Goal: Transaction & Acquisition: Purchase product/service

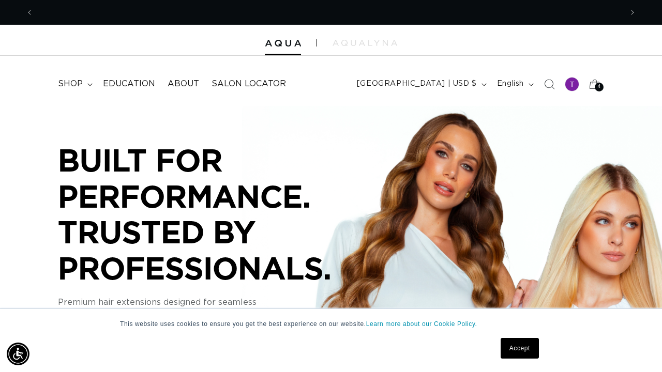
scroll to position [0, 589]
click at [594, 86] on icon at bounding box center [594, 84] width 24 height 24
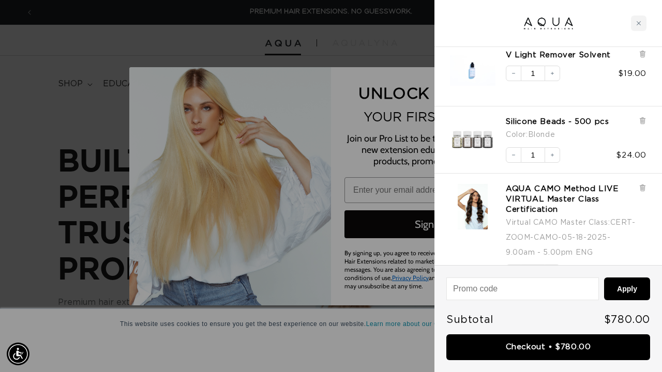
scroll to position [136, 0]
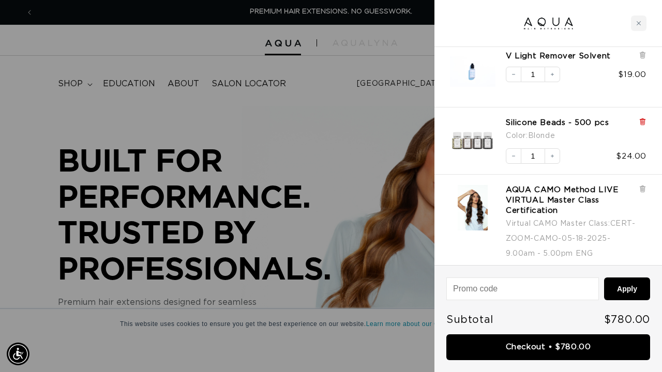
click at [642, 124] on icon at bounding box center [642, 122] width 4 height 5
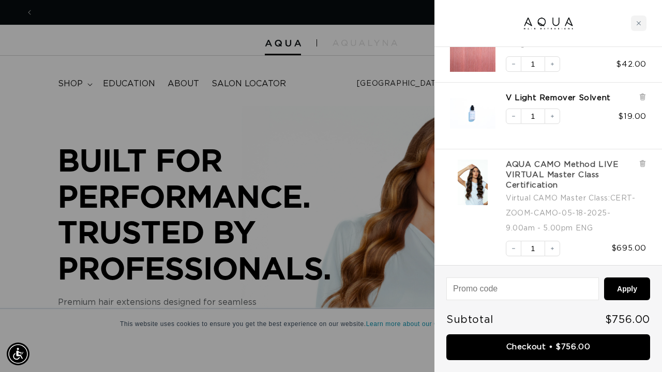
scroll to position [0, 1177]
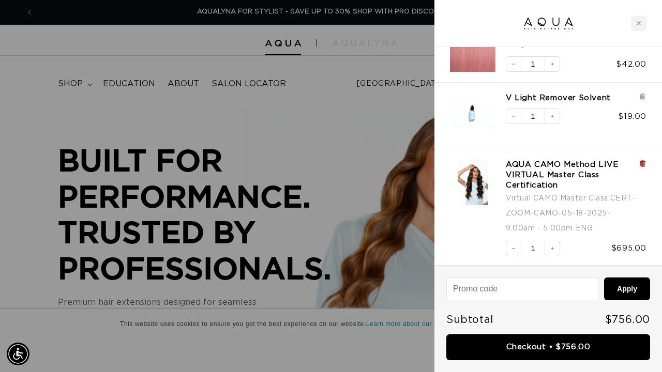
click at [641, 162] on icon at bounding box center [642, 163] width 2 height 5
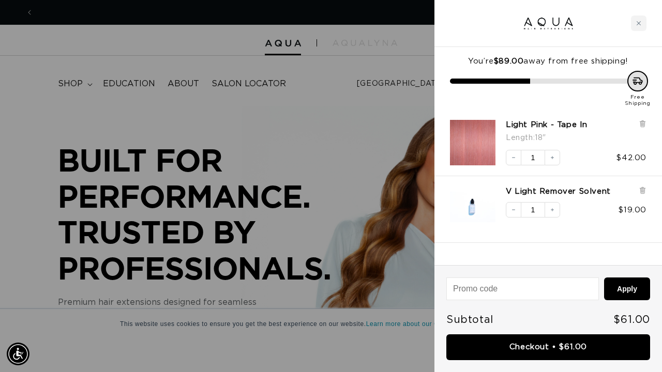
scroll to position [0, 0]
click at [429, 165] on div at bounding box center [331, 186] width 662 height 372
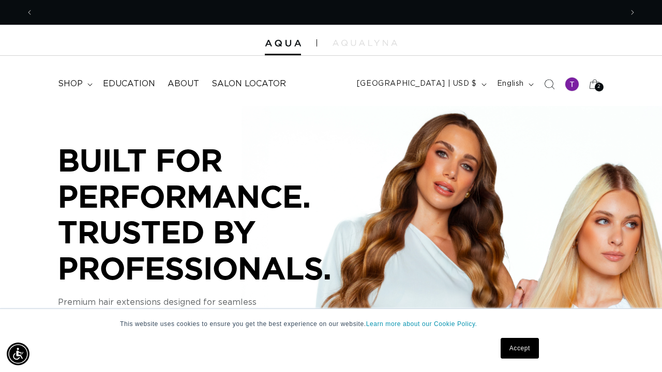
scroll to position [0, 589]
click at [82, 78] on summary "shop" at bounding box center [74, 83] width 45 height 23
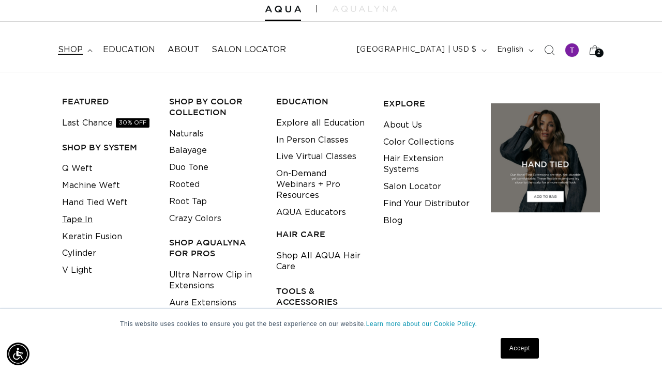
click at [80, 215] on link "Tape In" at bounding box center [77, 220] width 31 height 17
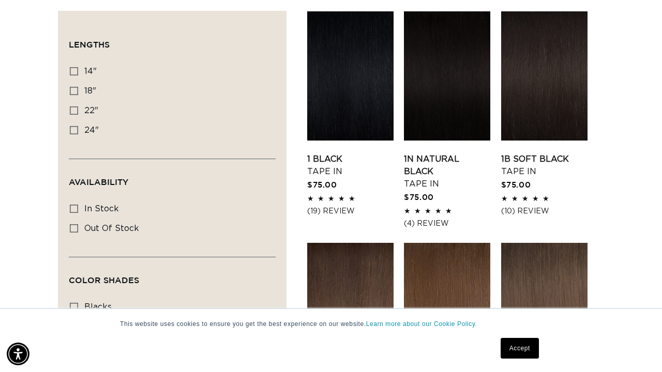
scroll to position [0, 589]
click at [74, 88] on icon at bounding box center [74, 91] width 8 height 8
click at [74, 88] on input "18" 18" (49 products)" at bounding box center [74, 91] width 8 height 8
checkbox input "true"
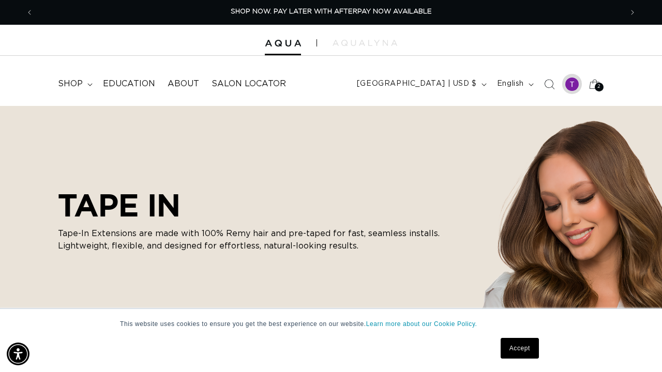
click at [574, 86] on div at bounding box center [572, 84] width 14 height 14
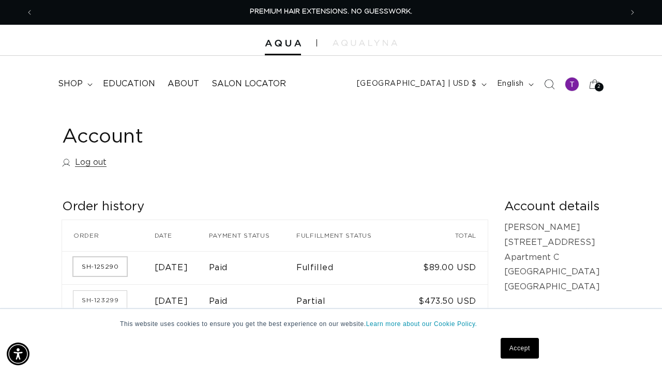
click at [90, 260] on link "SH-125290" at bounding box center [99, 267] width 53 height 19
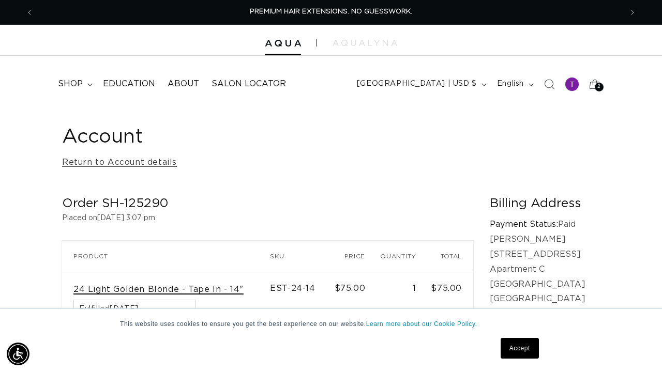
click at [119, 289] on link "24 Light Golden Blonde - Tape In - 14"" at bounding box center [158, 289] width 170 height 11
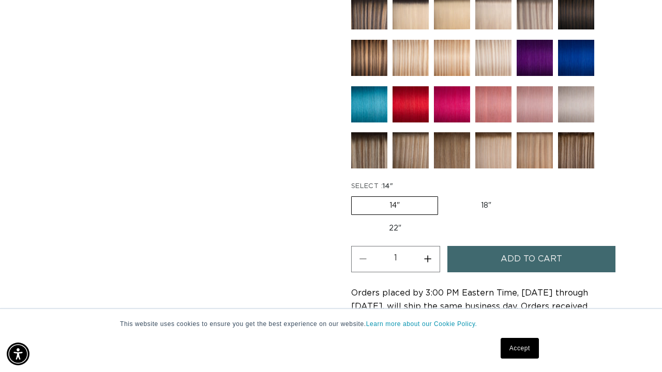
scroll to position [0, 589]
click at [506, 260] on span "Add to cart" at bounding box center [532, 259] width 62 height 26
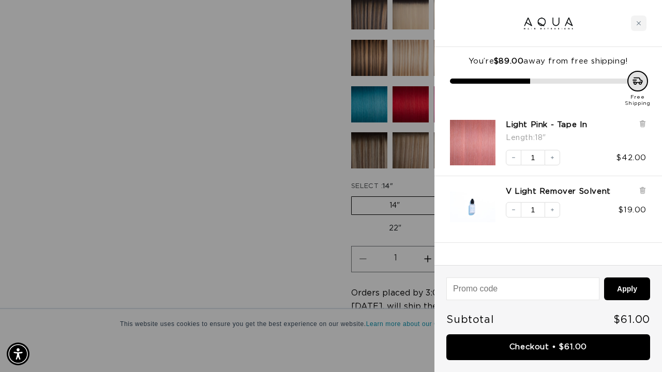
scroll to position [0, 1177]
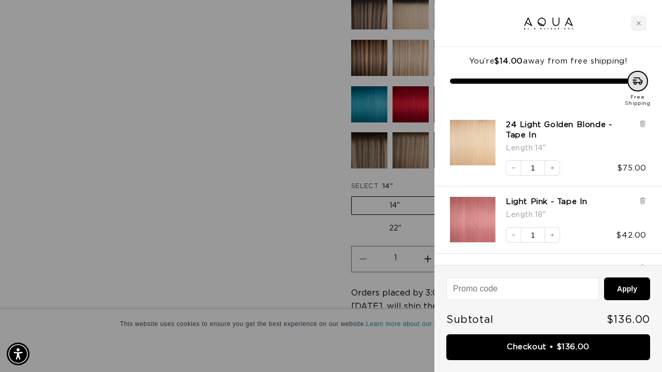
click at [266, 215] on div at bounding box center [331, 186] width 662 height 372
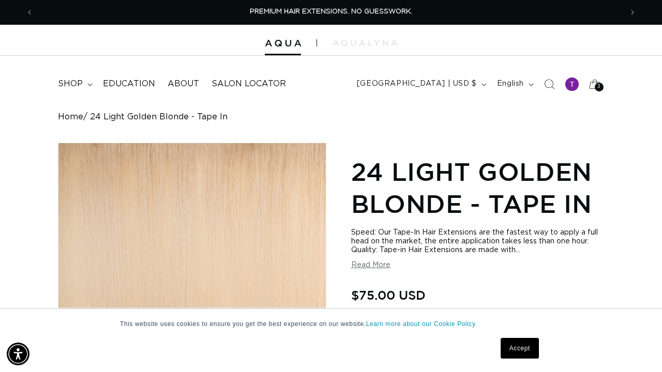
scroll to position [0, 0]
click at [84, 80] on summary "shop" at bounding box center [74, 83] width 45 height 23
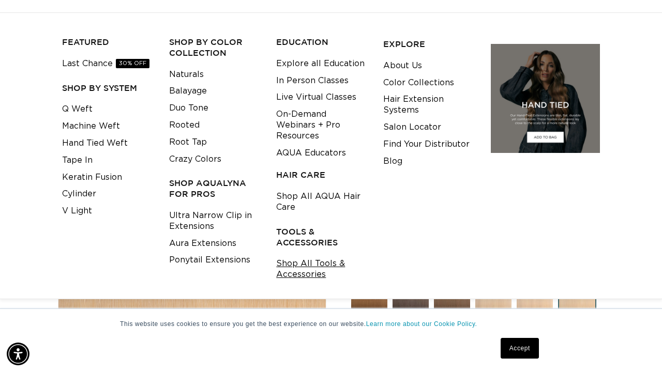
scroll to position [0, 1177]
click at [300, 265] on link "Shop All Tools & Accessories" at bounding box center [321, 270] width 91 height 28
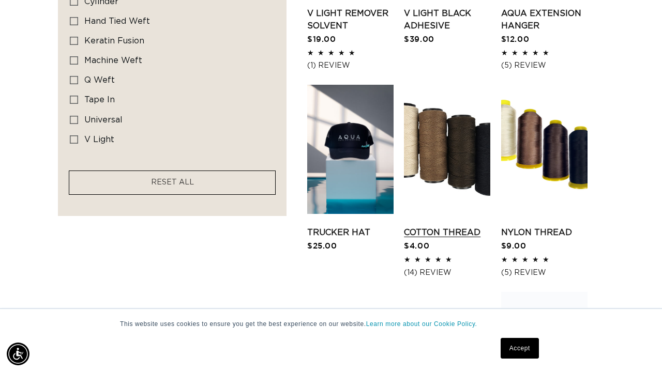
scroll to position [0, 589]
click at [461, 227] on link "Cotton Thread" at bounding box center [447, 233] width 86 height 12
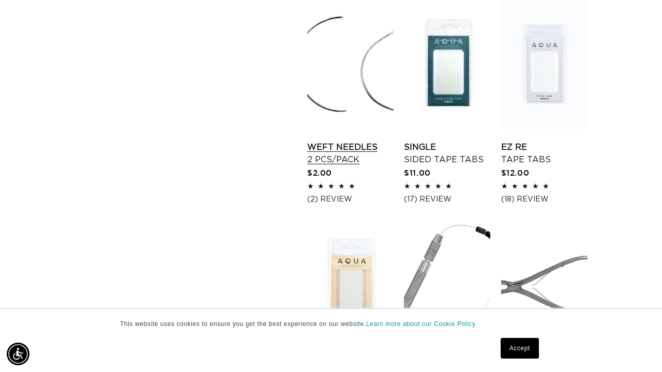
scroll to position [0, 0]
click at [339, 159] on link "Weft Needles 2 pcs/pack" at bounding box center [350, 153] width 86 height 25
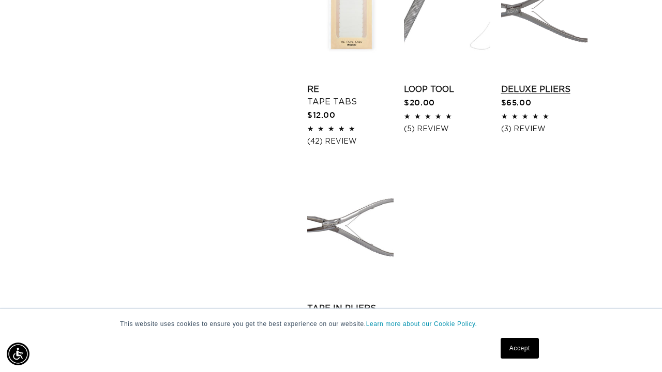
click at [543, 83] on link "Deluxe Pliers" at bounding box center [544, 89] width 86 height 12
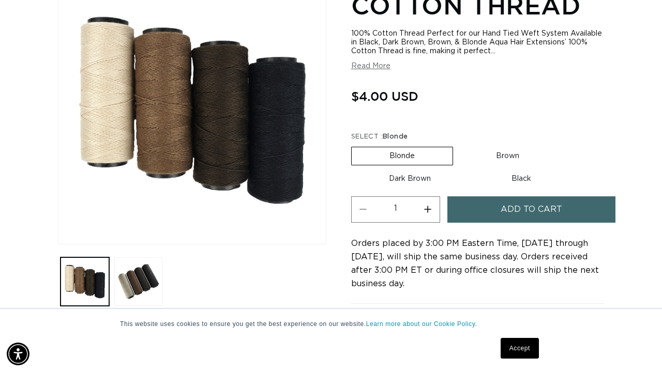
scroll to position [0, 1177]
click at [482, 211] on button "Add to cart" at bounding box center [531, 210] width 168 height 26
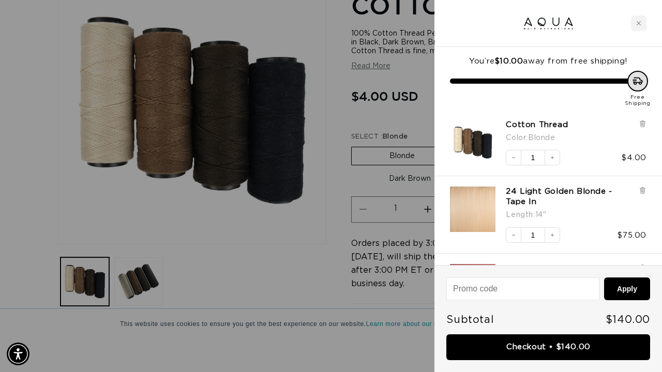
scroll to position [0, 0]
click at [285, 265] on div at bounding box center [331, 186] width 662 height 372
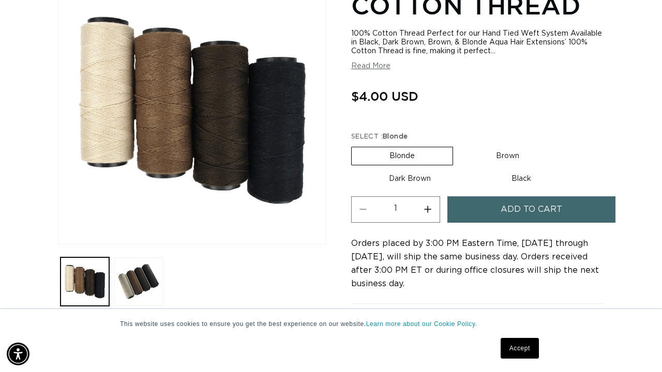
scroll to position [0, 589]
click at [508, 156] on label "Brown Variant sold out or unavailable" at bounding box center [507, 156] width 99 height 18
click at [459, 145] on input "Brown Variant sold out or unavailable" at bounding box center [458, 145] width 1 height 1
radio input "true"
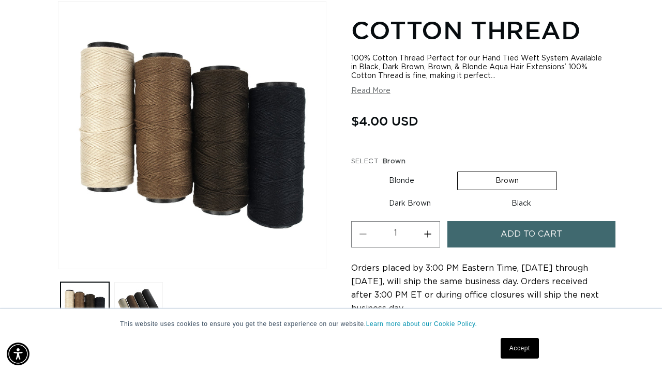
scroll to position [0, 1177]
click at [490, 235] on button "Add to cart" at bounding box center [531, 234] width 168 height 26
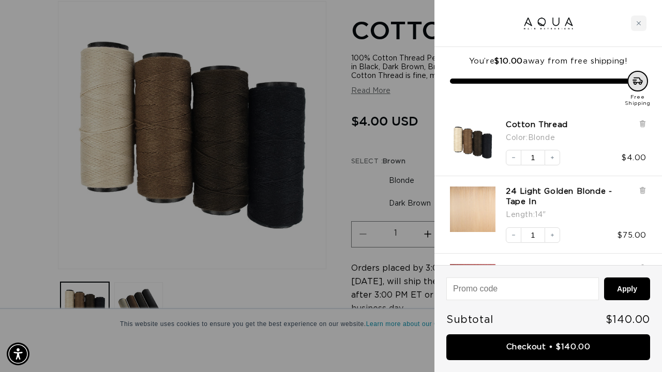
scroll to position [0, 0]
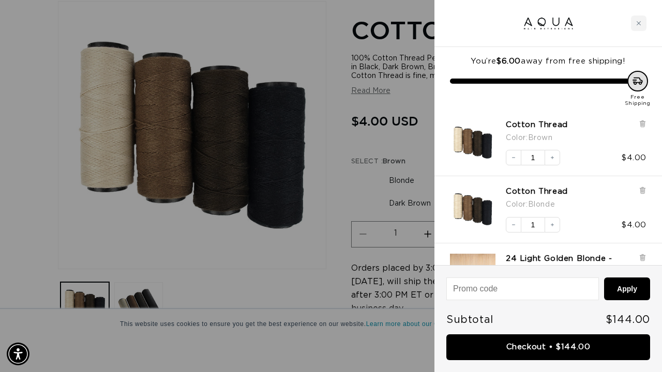
click at [318, 229] on div at bounding box center [331, 186] width 662 height 372
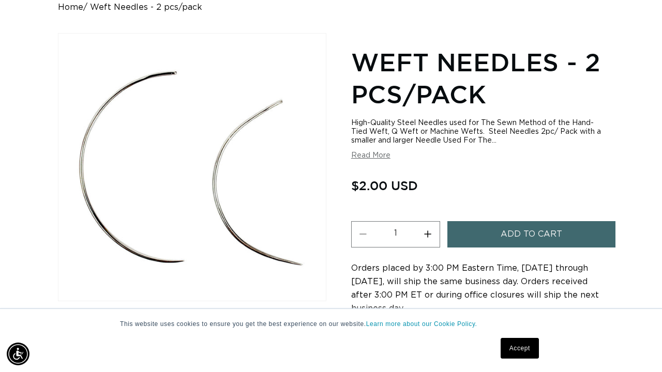
scroll to position [118, 0]
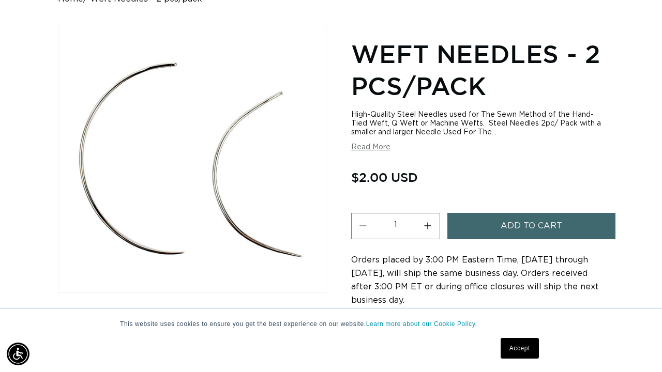
click at [428, 231] on button "Increase quantity for Weft Needles - 2 pcs/pack" at bounding box center [427, 226] width 23 height 26
type input "2"
click at [466, 231] on button "Add to cart" at bounding box center [531, 226] width 168 height 26
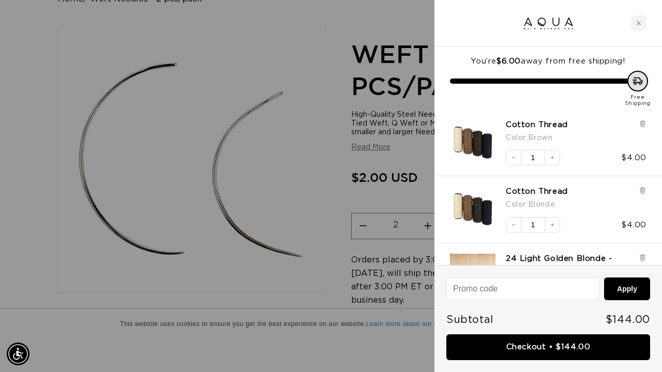
click at [287, 167] on div at bounding box center [331, 186] width 662 height 372
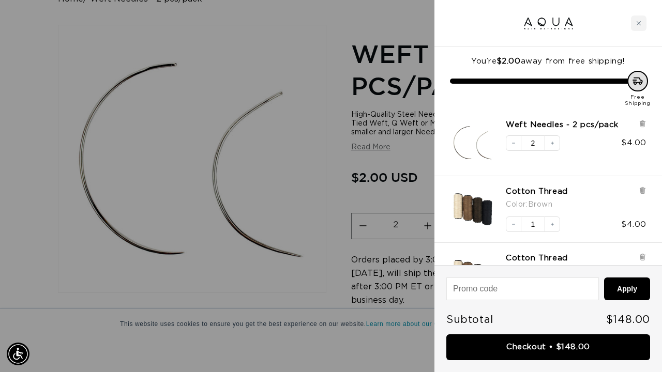
scroll to position [0, 0]
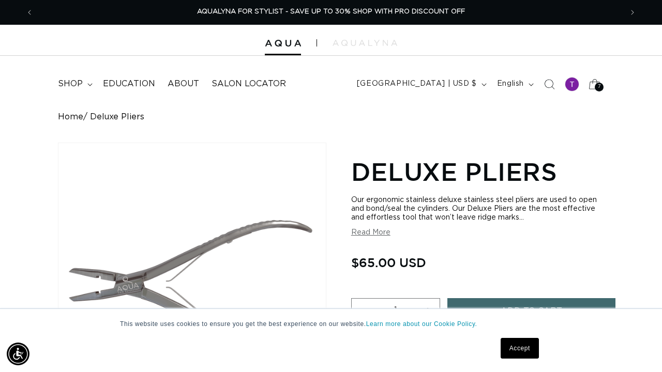
scroll to position [0, 1177]
click at [93, 81] on summary "shop" at bounding box center [74, 83] width 45 height 23
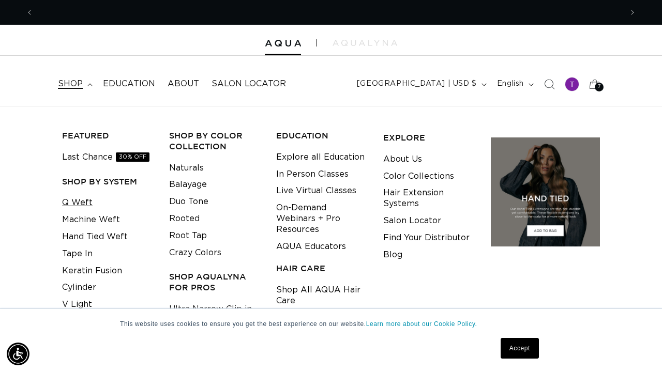
scroll to position [0, 0]
click at [84, 200] on link "Q Weft" at bounding box center [77, 202] width 31 height 17
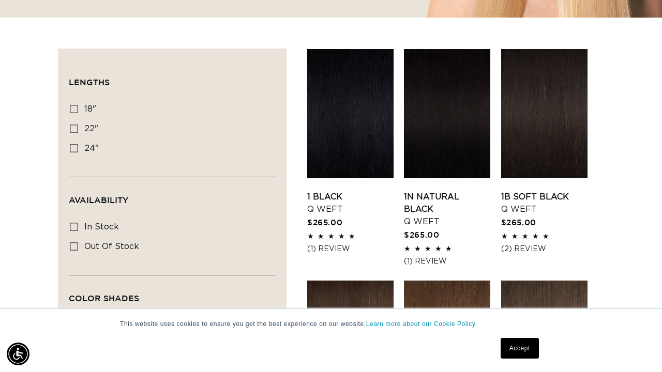
scroll to position [319, 0]
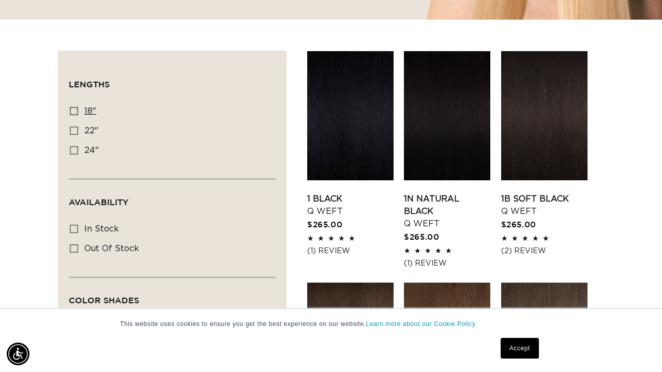
click at [74, 109] on icon at bounding box center [74, 111] width 8 height 8
click at [74, 109] on input "18" 18" (5 products)" at bounding box center [74, 111] width 8 height 8
checkbox input "true"
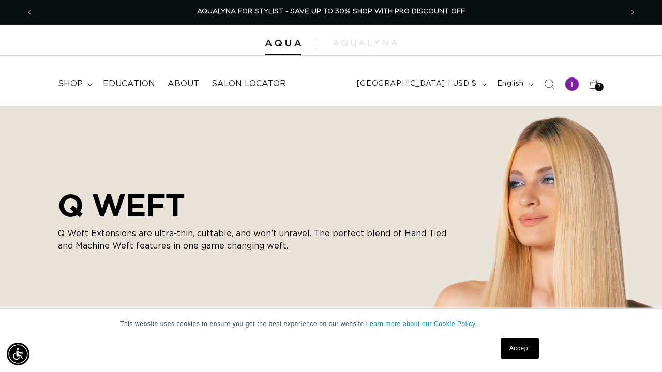
scroll to position [47, 0]
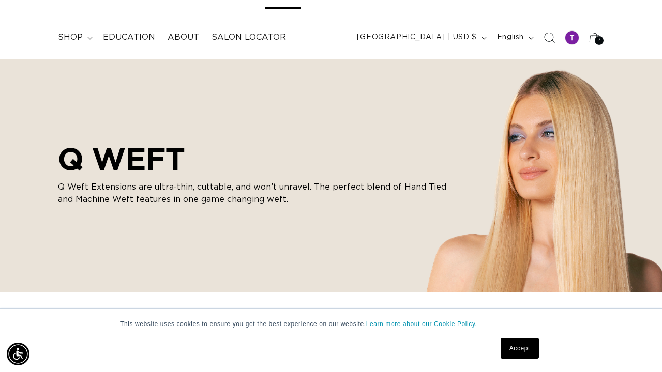
click at [549, 39] on icon "Search" at bounding box center [549, 37] width 11 height 11
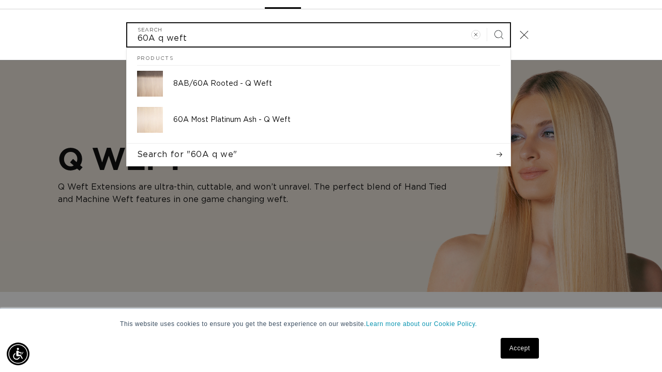
scroll to position [0, 0]
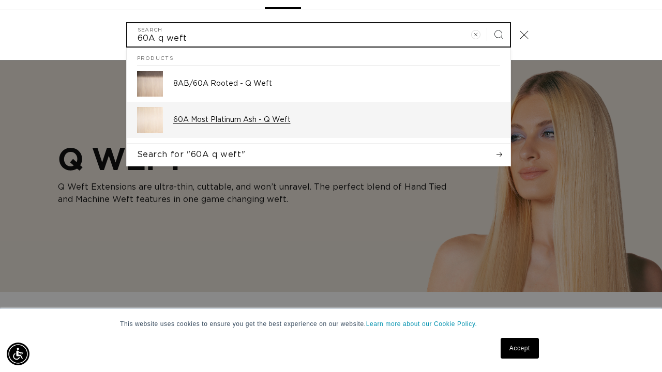
type input "60A q weft"
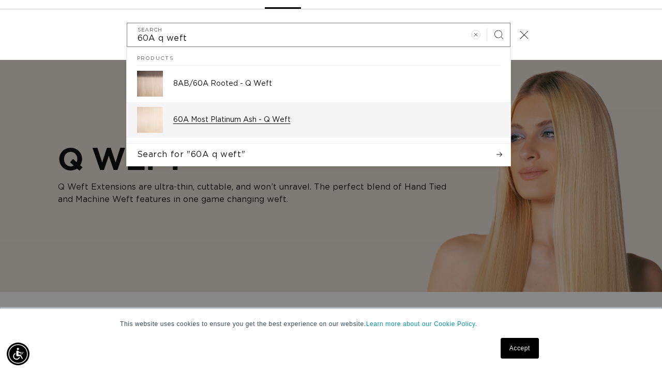
click at [366, 119] on p "60A Most Platinum Ash - Q Weft" at bounding box center [336, 119] width 327 height 9
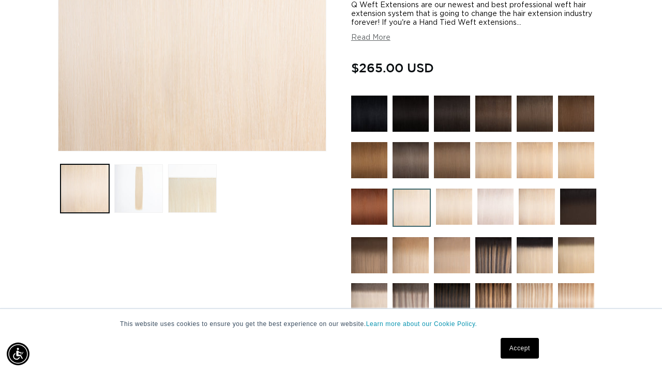
scroll to position [0, 1177]
